Goal: Information Seeking & Learning: Learn about a topic

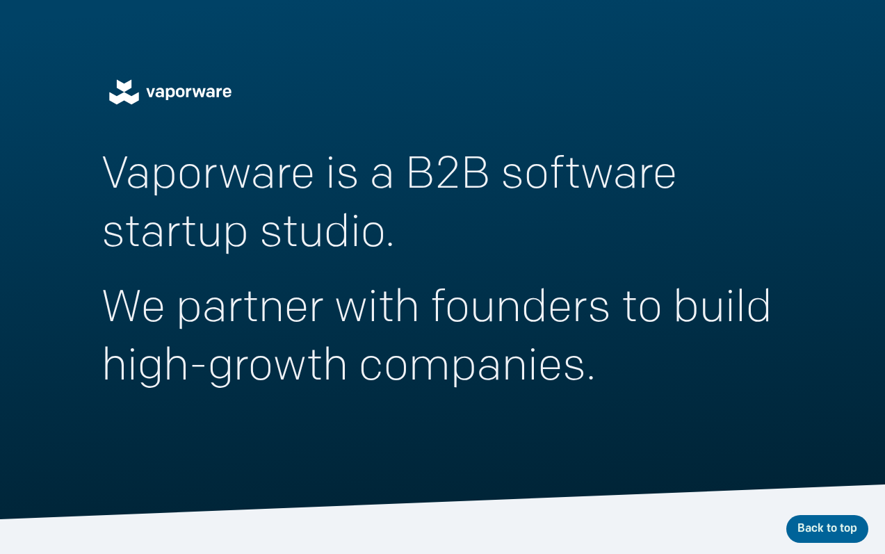
scroll to position [3156, 0]
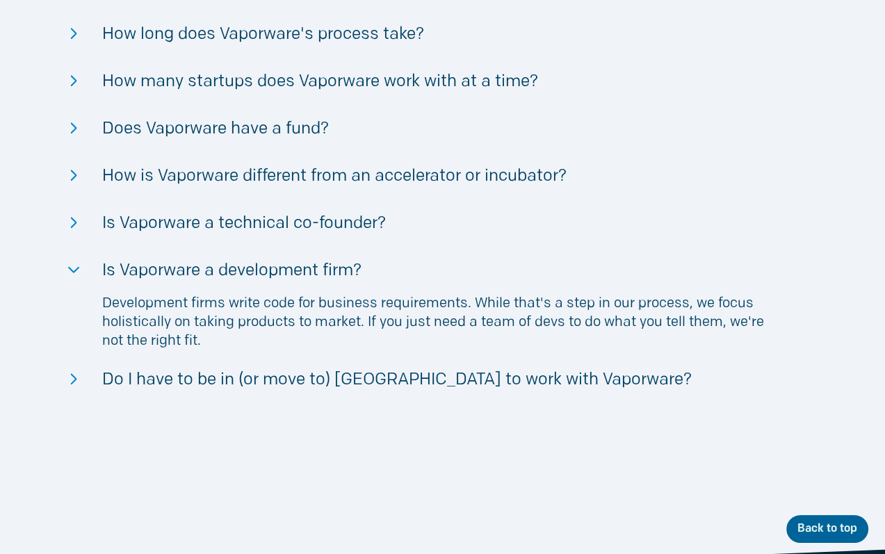
click at [72, 177] on img at bounding box center [74, 175] width 6 height 11
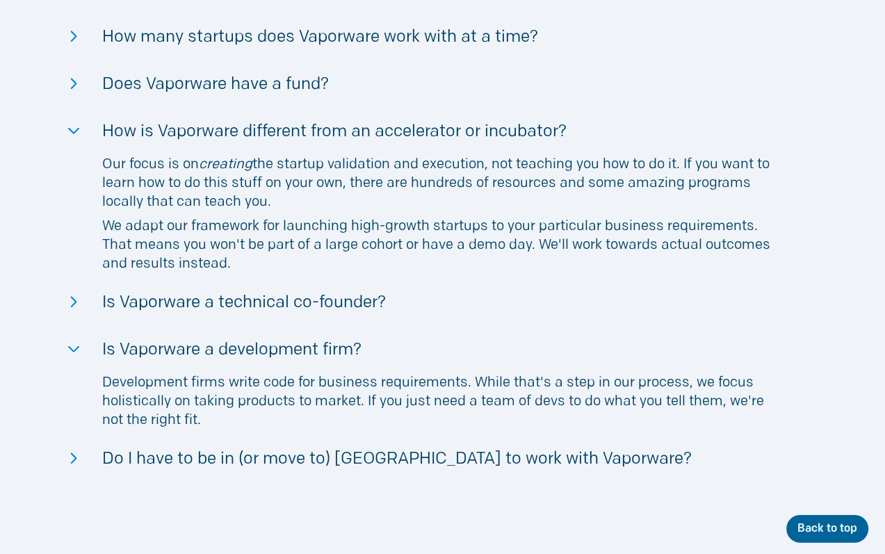
scroll to position [3230, 0]
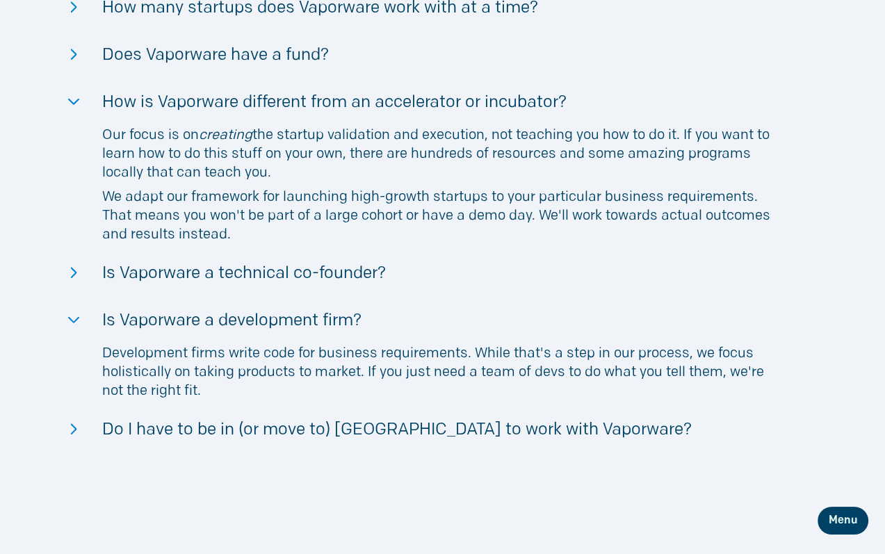
click at [76, 98] on div "FAQ Will Vaporware develop my app idea? If it's a B2B SaaS product, we can buil…" at bounding box center [443, 117] width 834 height 695
click at [74, 99] on img at bounding box center [73, 102] width 11 height 6
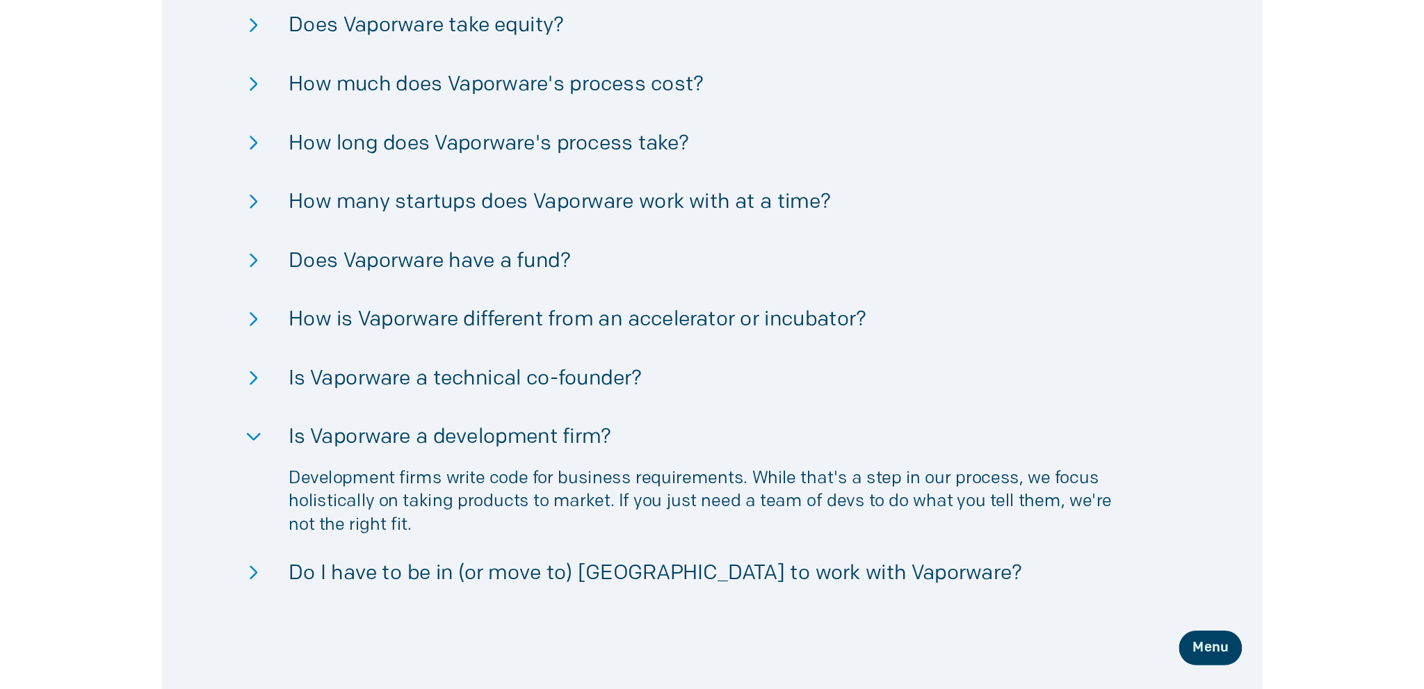
scroll to position [3010, 0]
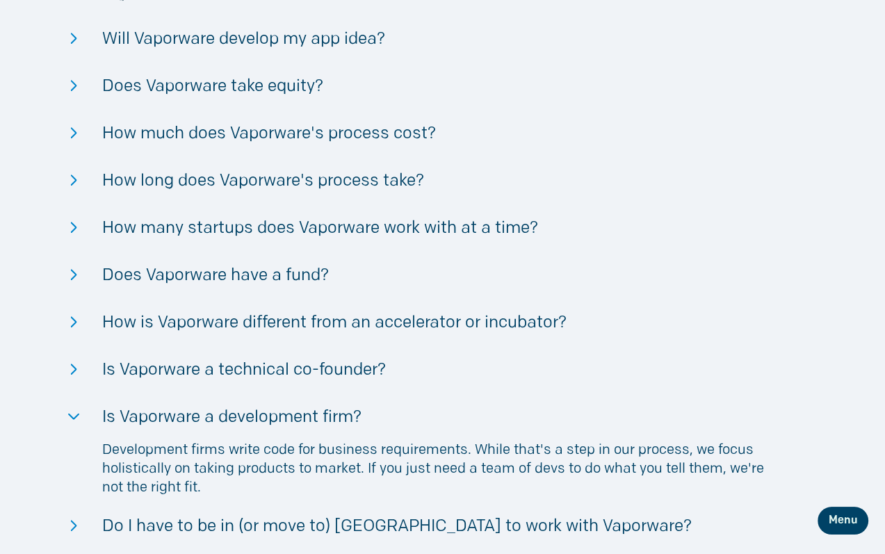
click at [74, 38] on img at bounding box center [74, 38] width 6 height 11
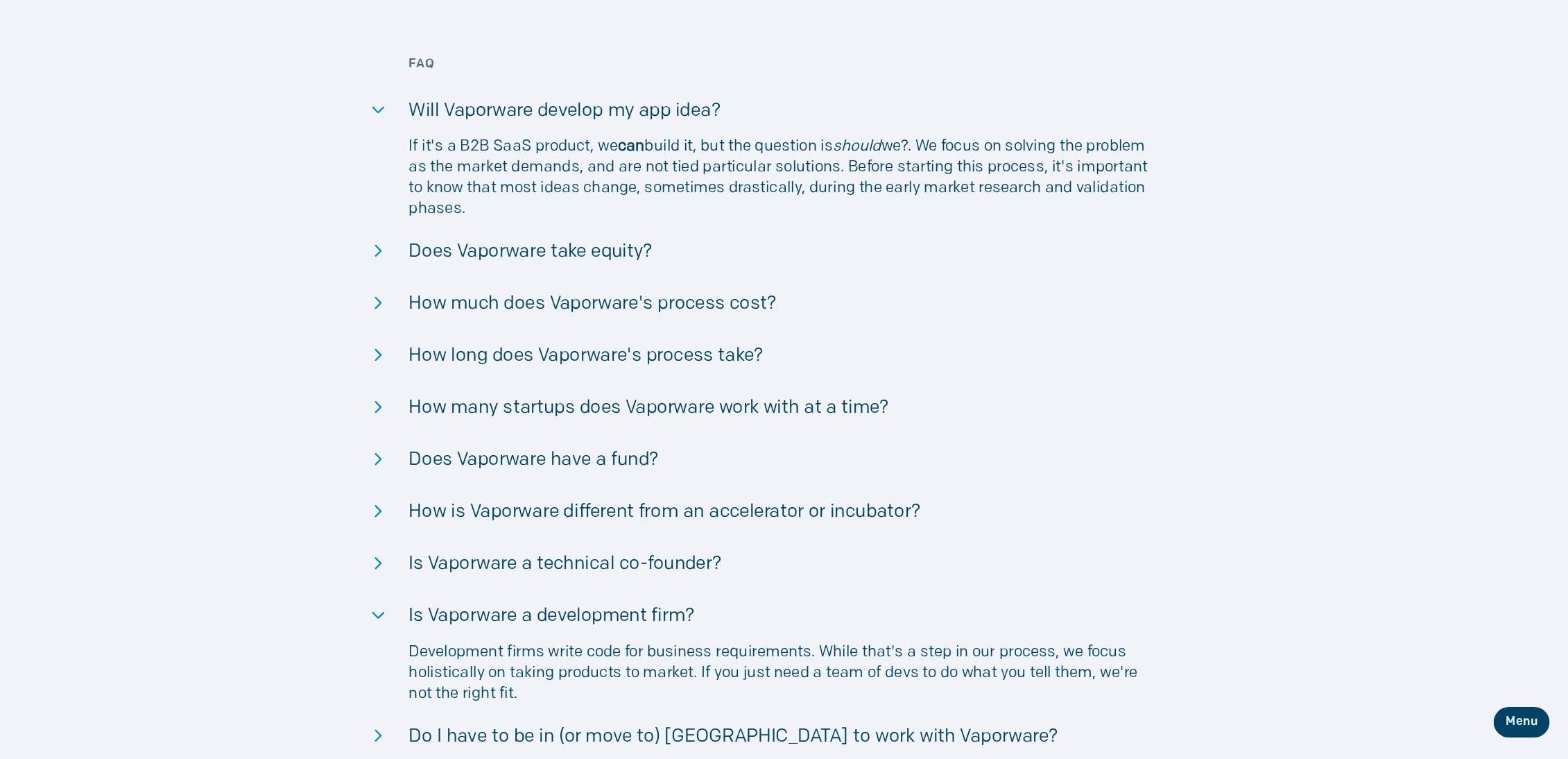
scroll to position [3148, 0]
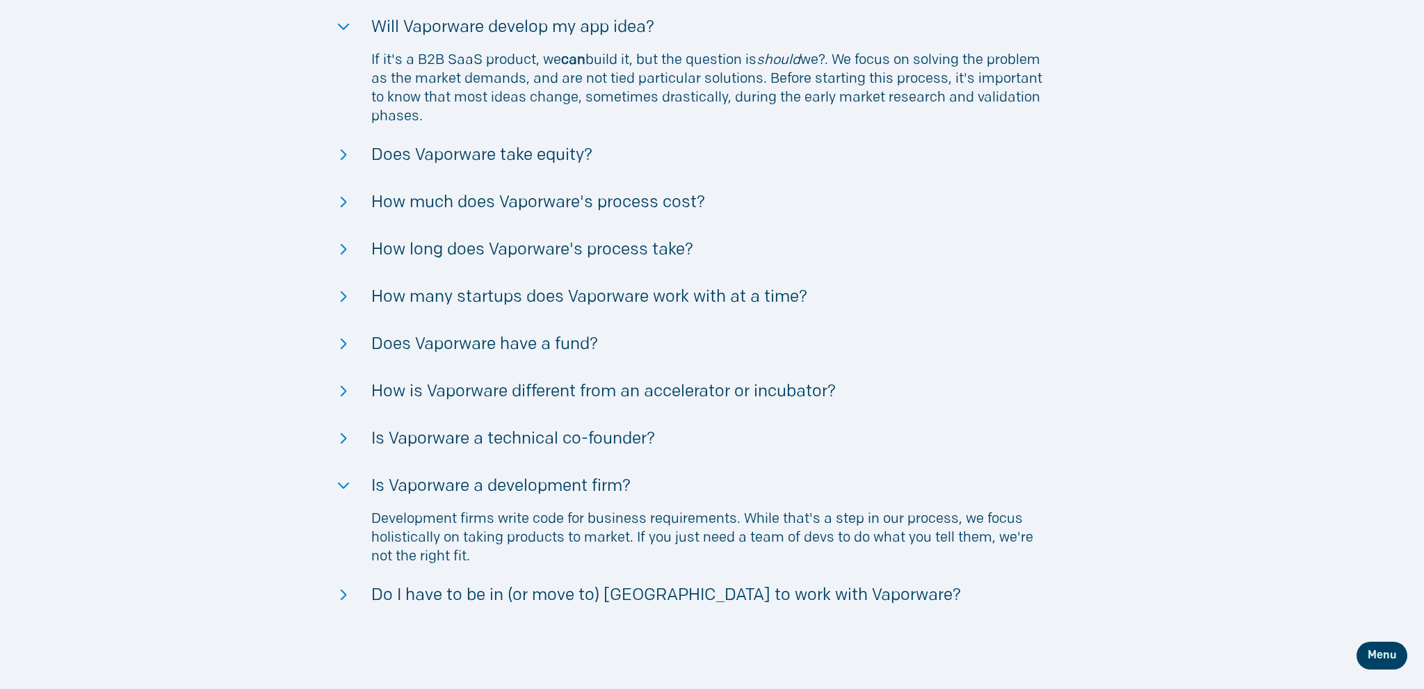
click at [343, 200] on img at bounding box center [343, 201] width 6 height 11
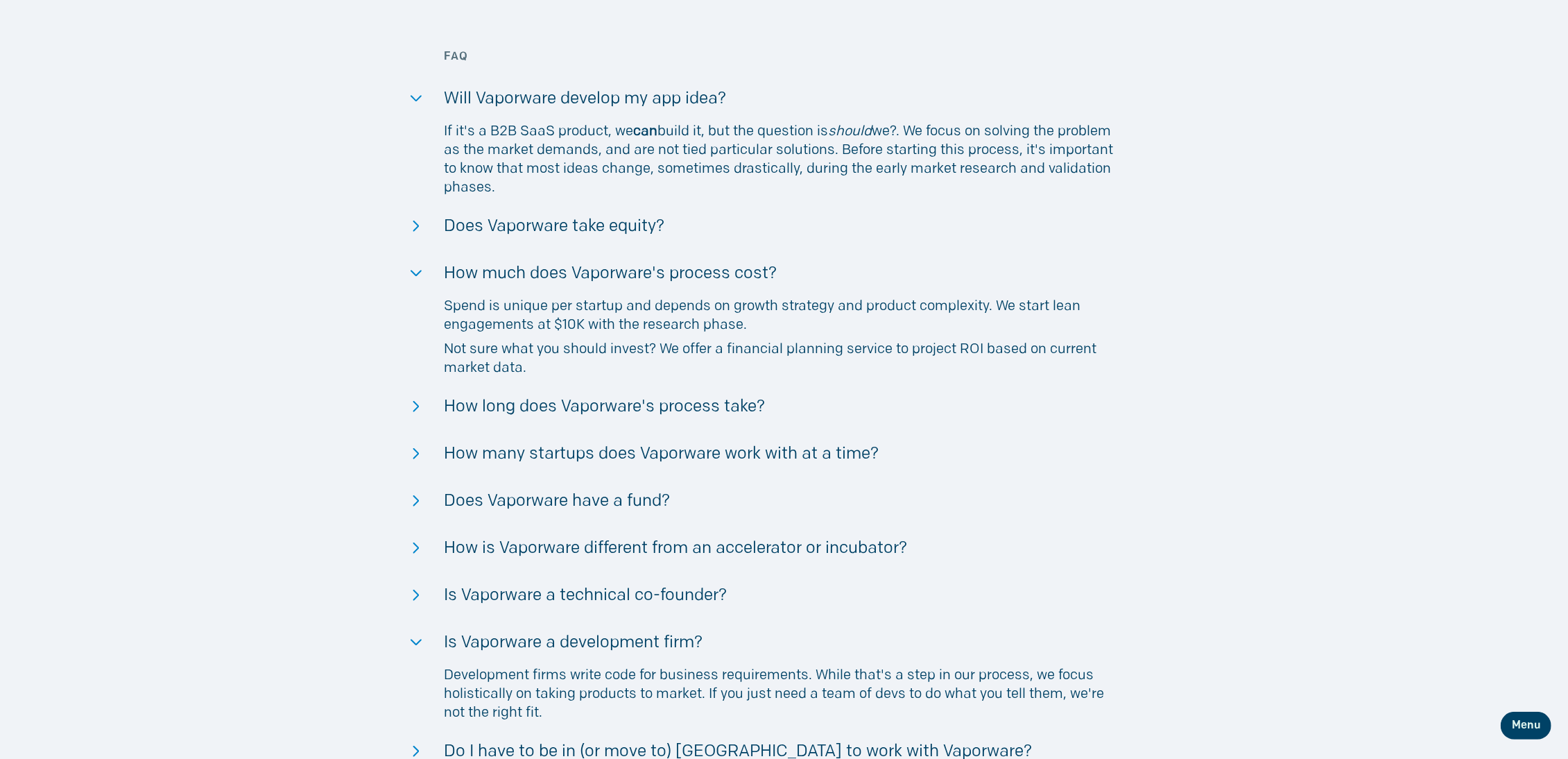
scroll to position [3222, 0]
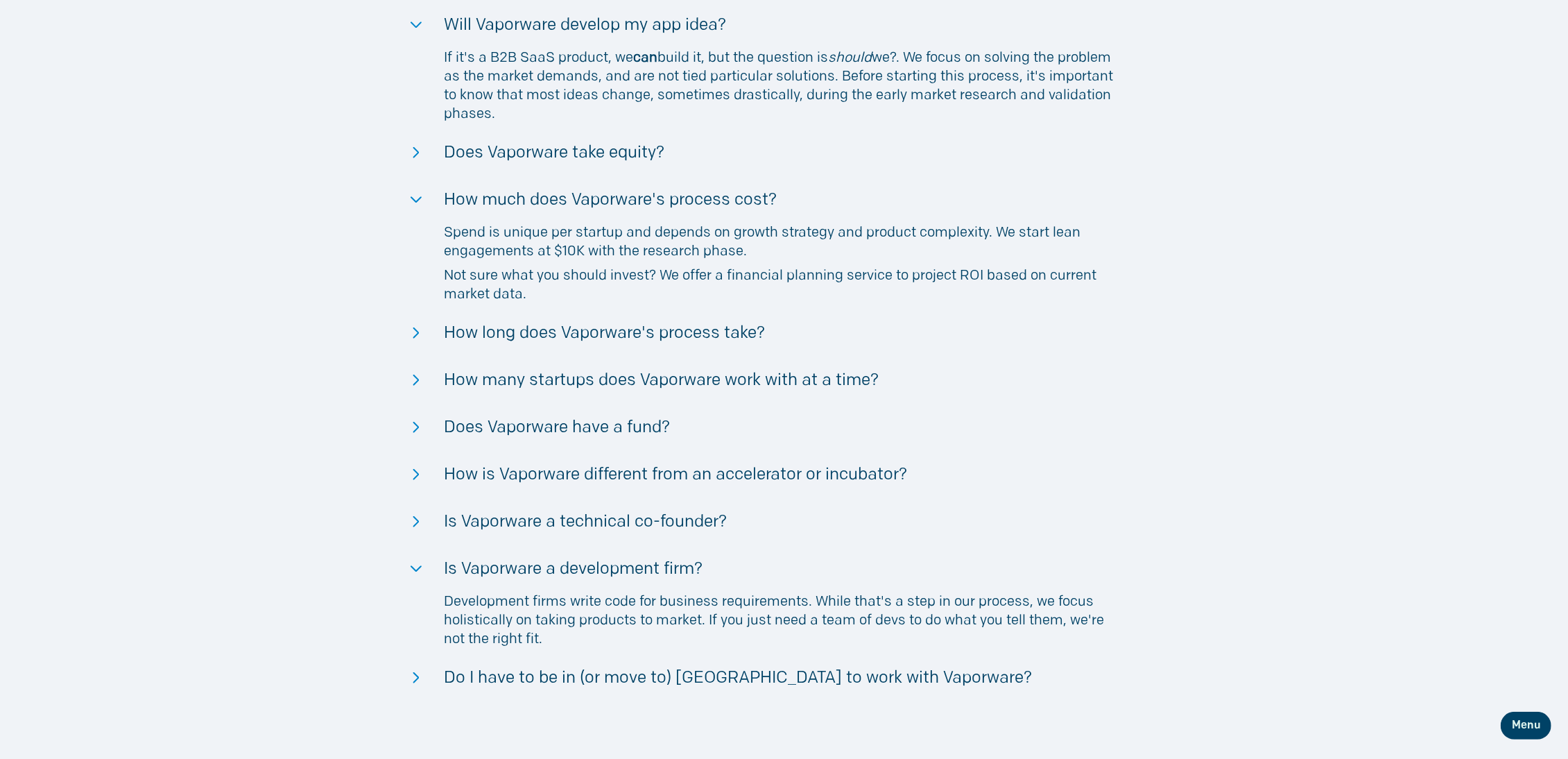
click at [418, 334] on img at bounding box center [416, 331] width 6 height 11
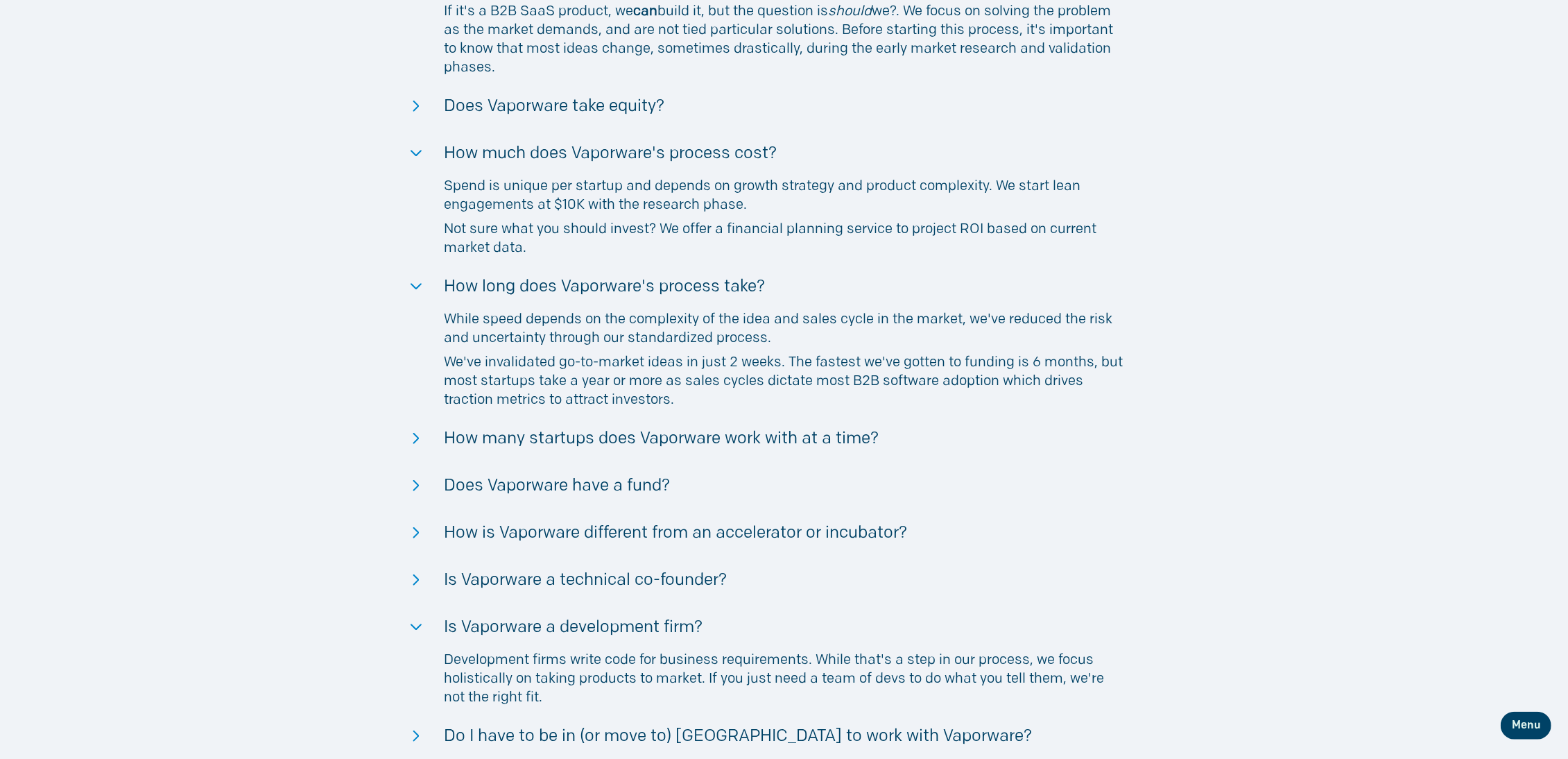
scroll to position [3295, 0]
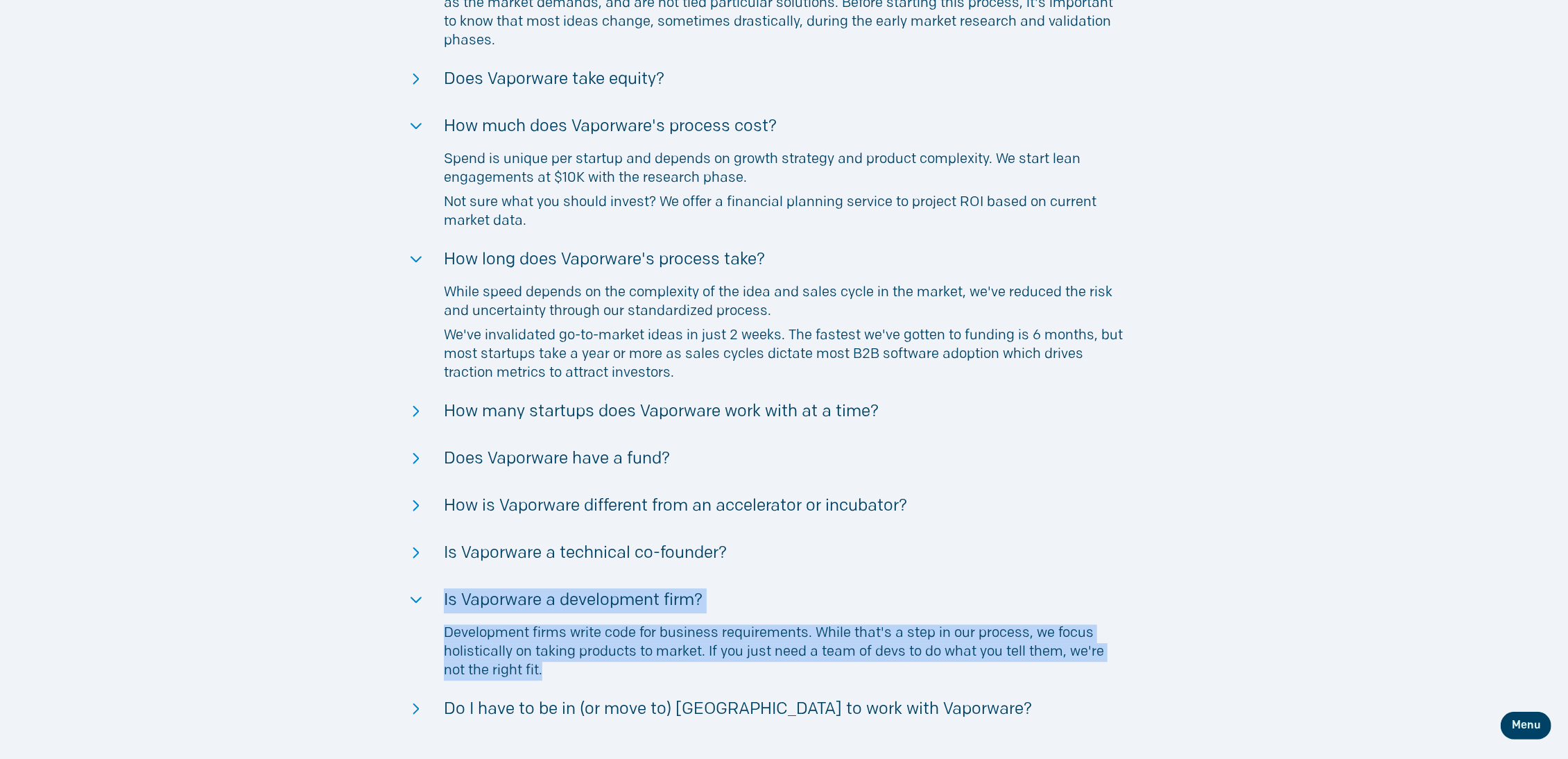
drag, startPoint x: 564, startPoint y: 676, endPoint x: 432, endPoint y: 601, distance: 151.8
click at [444, 552] on div "Development firms write code for business requirements. While that's a step in …" at bounding box center [783, 655] width 679 height 62
copy li "Is Vaporware a development firm? Development firms write code for business requ…"
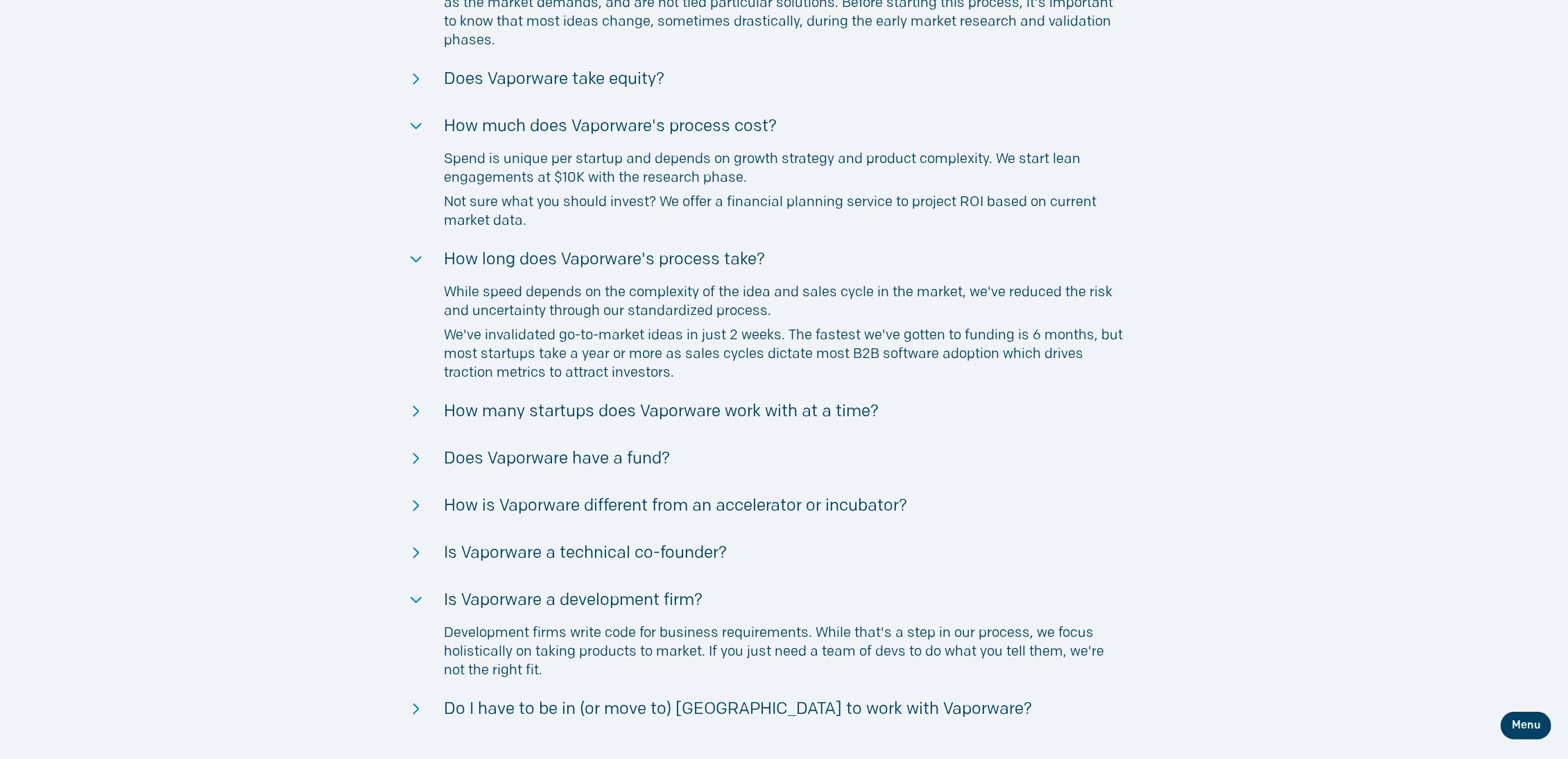
click at [756, 349] on p "We've invalidated go-to-market ideas in just 2 weeks. The fastest we've gotten …" at bounding box center [783, 354] width 679 height 56
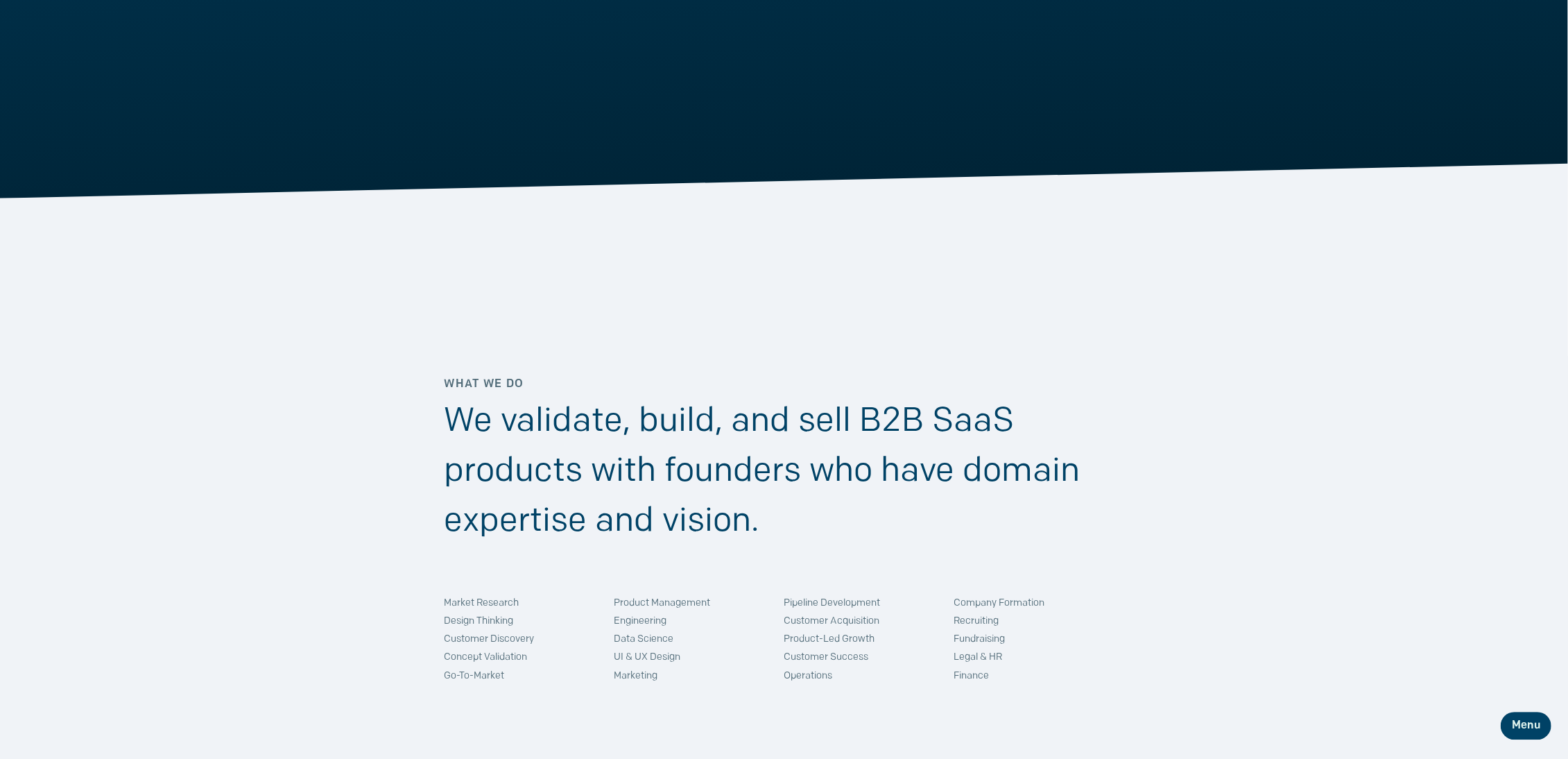
scroll to position [722, 0]
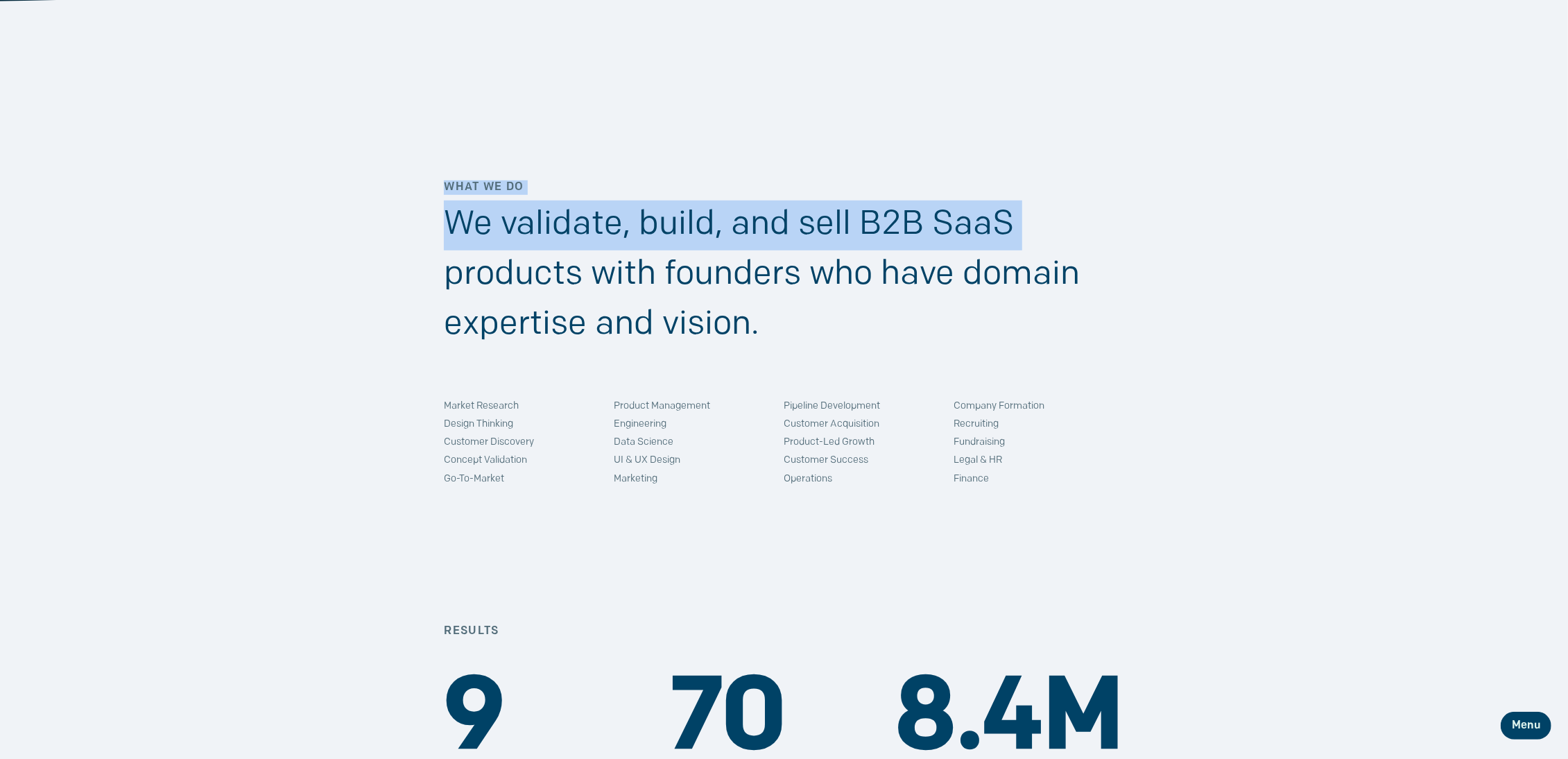
click at [882, 512] on div "Market Research Design Thinking Customer Discovery Concept Validation Go-To-Mar…" at bounding box center [784, 462] width 1568 height 124
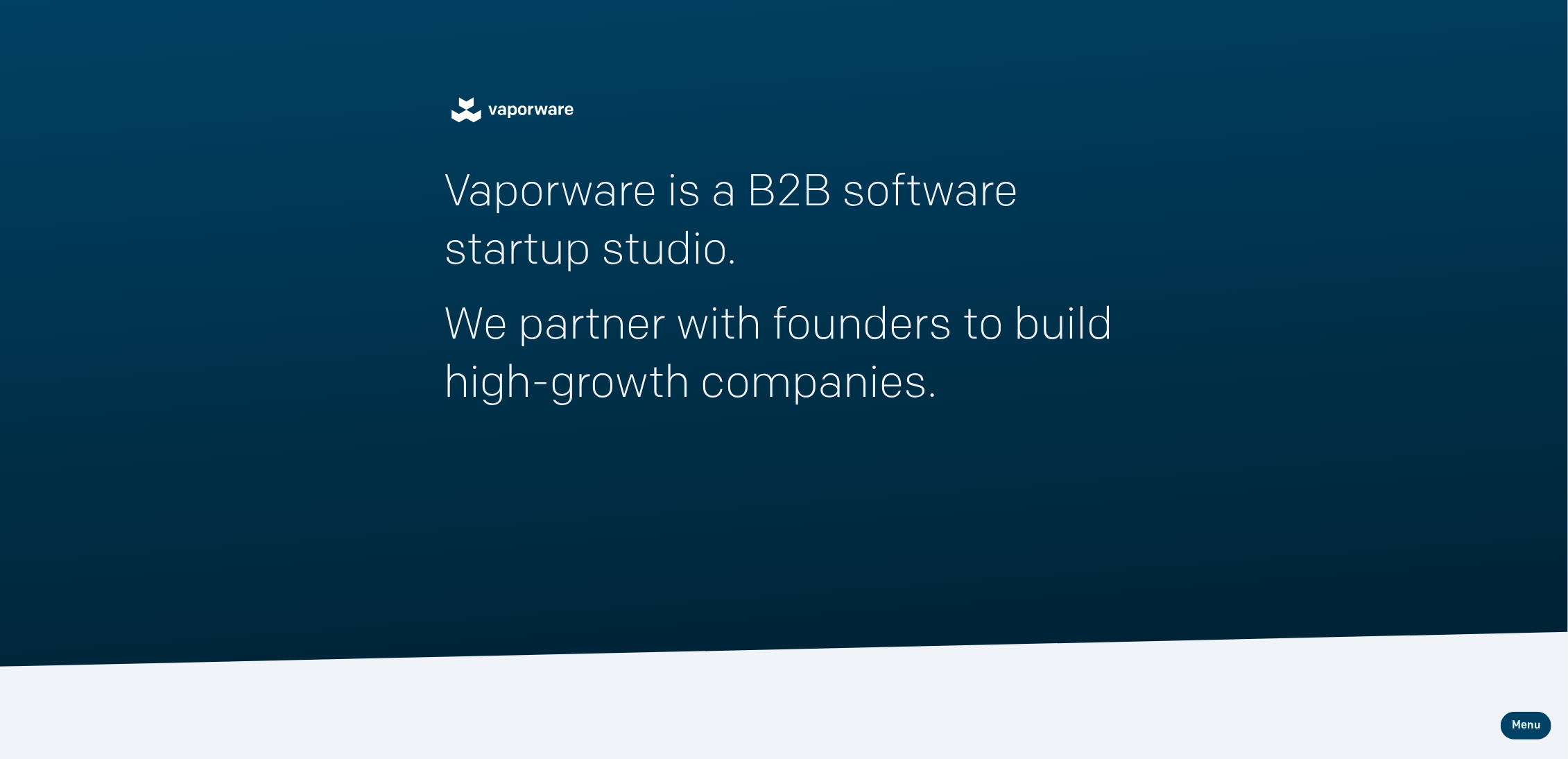
scroll to position [0, 0]
